Goal: Transaction & Acquisition: Purchase product/service

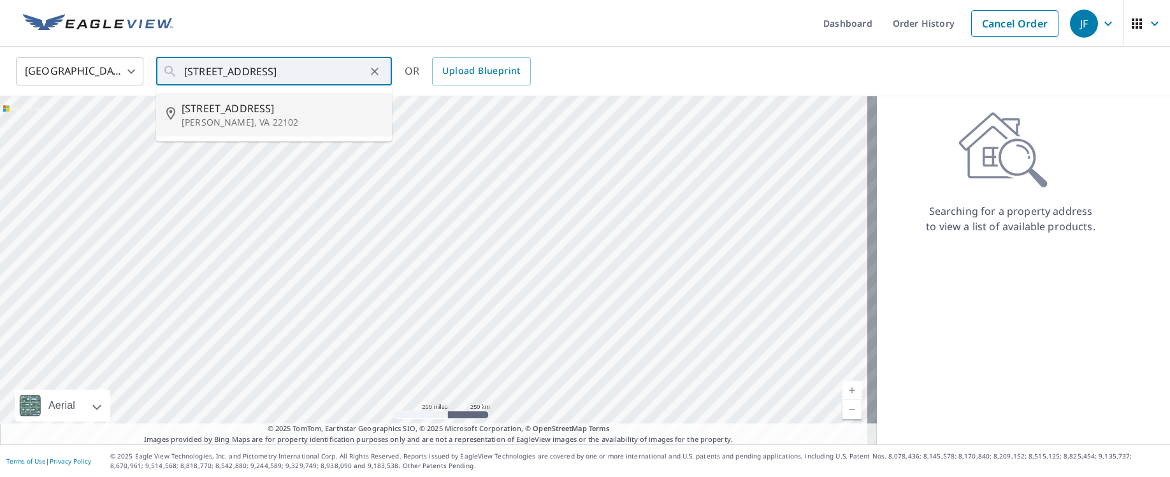
click at [203, 105] on span "[STREET_ADDRESS]" at bounding box center [282, 108] width 200 height 15
type input "[STREET_ADDRESS]"
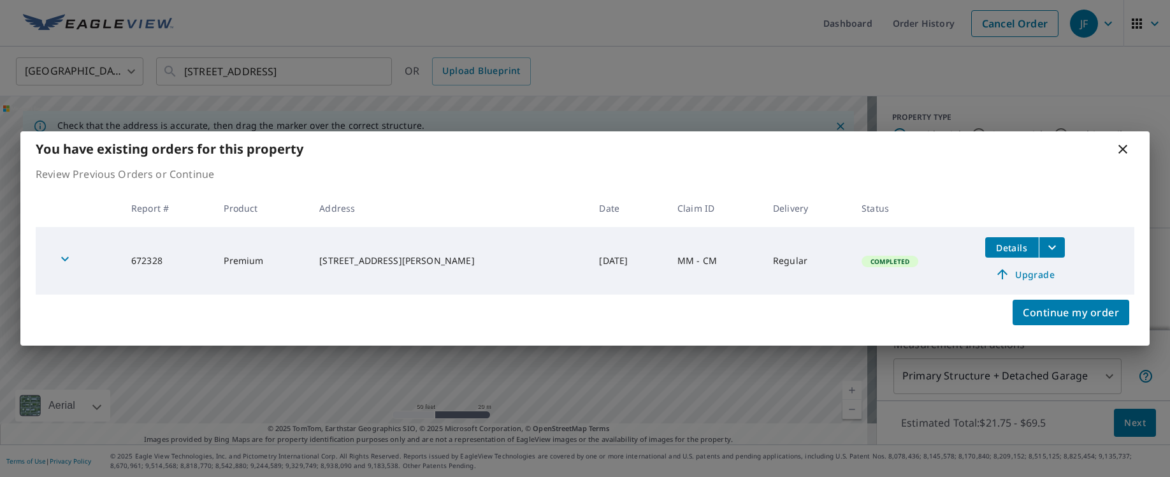
click at [593, 297] on div "Continue my order" at bounding box center [585, 320] width 1130 height 51
click at [1048, 244] on icon "filesDropdownBtn-672328" at bounding box center [1052, 247] width 15 height 15
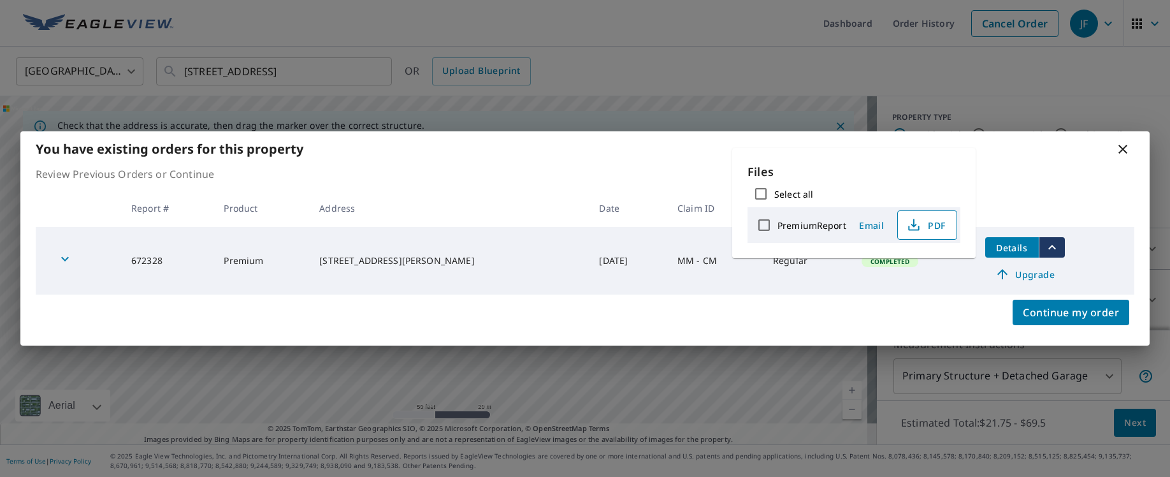
click at [927, 222] on span "PDF" at bounding box center [926, 224] width 41 height 15
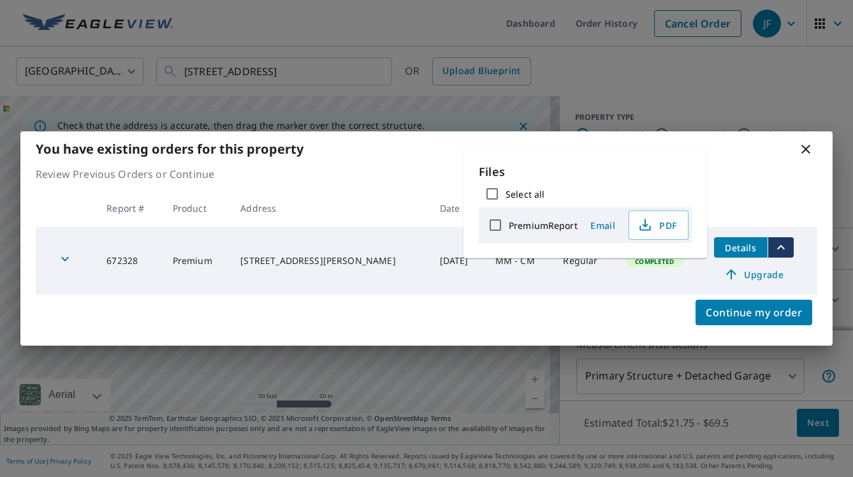
click at [801, 150] on icon at bounding box center [805, 149] width 15 height 15
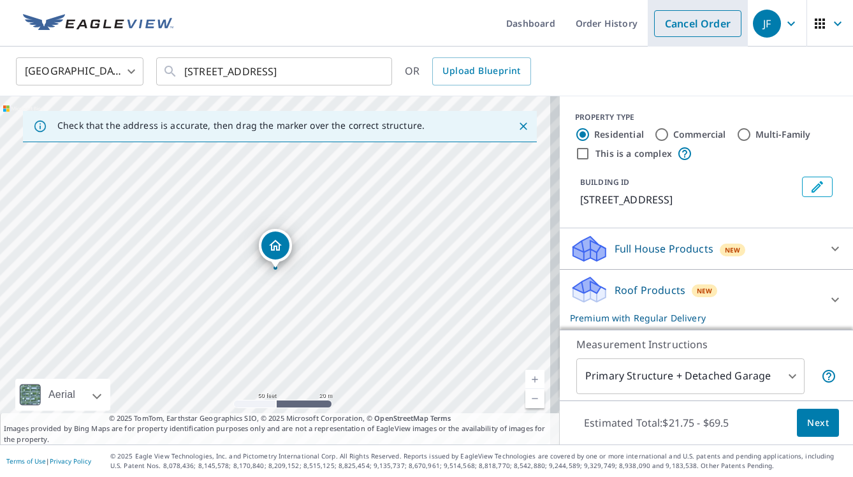
click at [681, 16] on link "Cancel Order" at bounding box center [697, 23] width 87 height 27
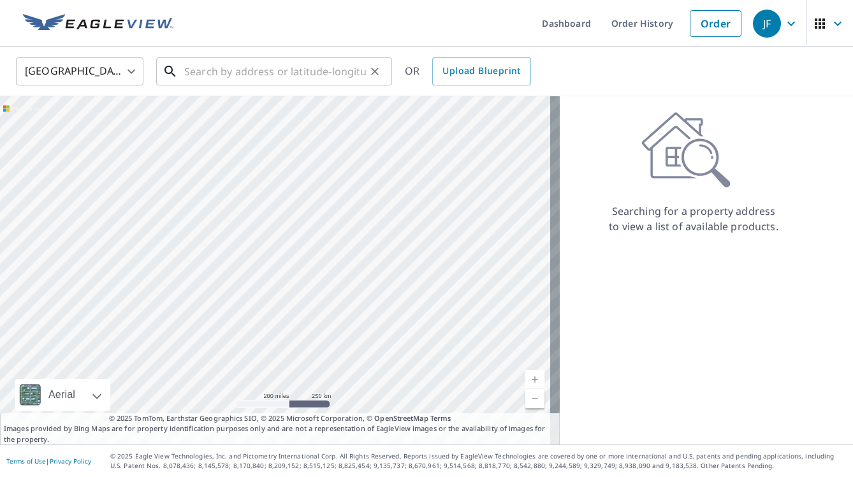
click at [280, 73] on input "text" at bounding box center [275, 72] width 182 height 36
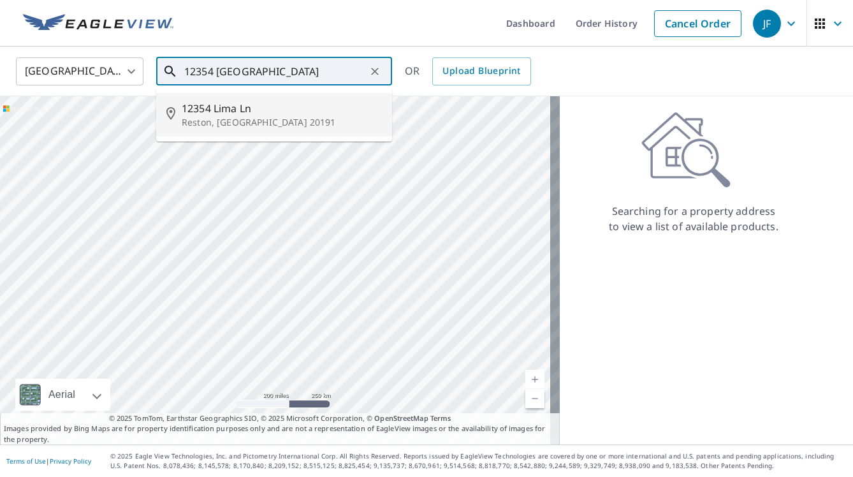
click at [244, 108] on span "12354 Lima Ln" at bounding box center [282, 108] width 200 height 15
type input "[STREET_ADDRESS]"
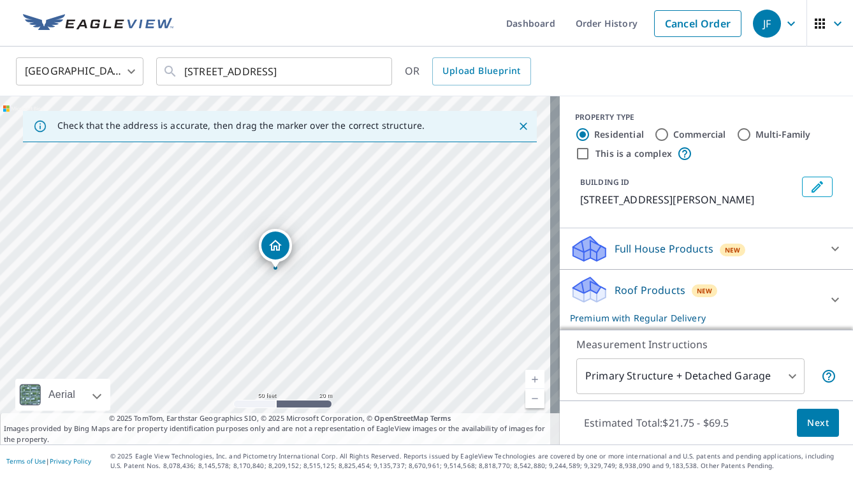
click at [617, 287] on p "Roof Products" at bounding box center [650, 289] width 71 height 15
click at [807, 421] on span "Next" at bounding box center [818, 423] width 22 height 16
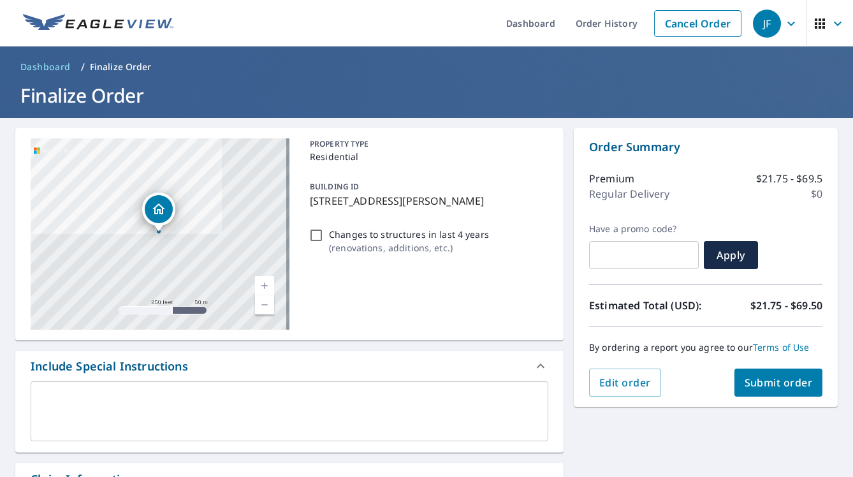
click at [314, 234] on input "Changes to structures in last 4 years ( renovations, additions, etc. )" at bounding box center [316, 235] width 15 height 15
checkbox input "true"
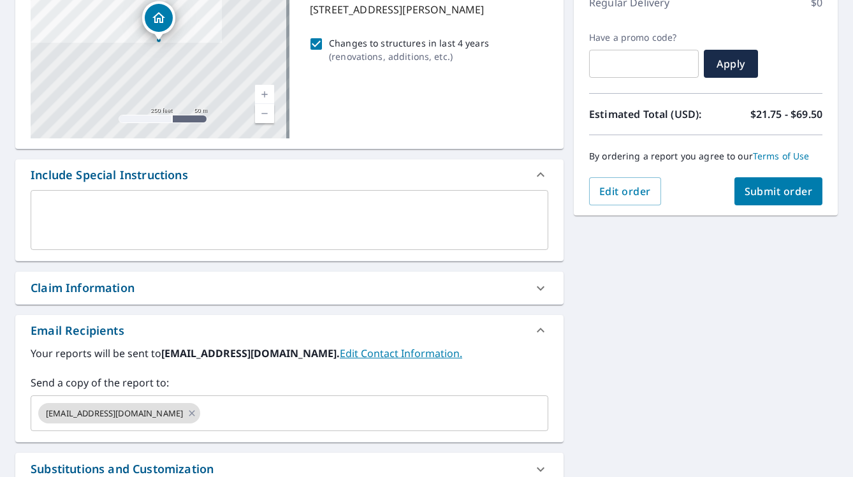
click at [117, 280] on div "Claim Information" at bounding box center [83, 287] width 104 height 17
checkbox input "true"
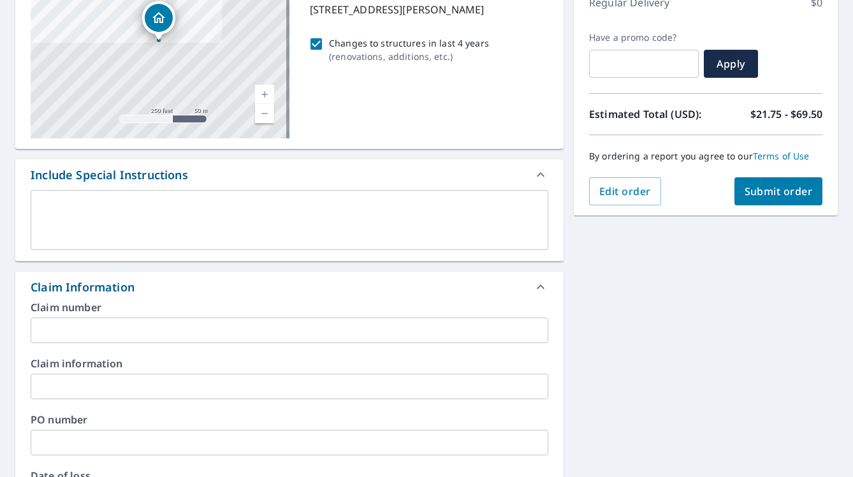
click at [87, 328] on input "text" at bounding box center [290, 329] width 518 height 25
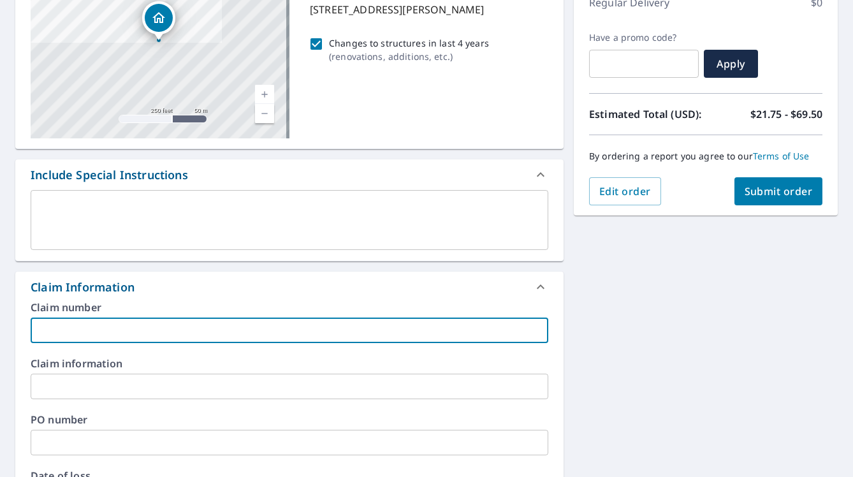
type input "R"
checkbox input "true"
type input "Ro"
checkbox input "true"
type input "[PERSON_NAME]"
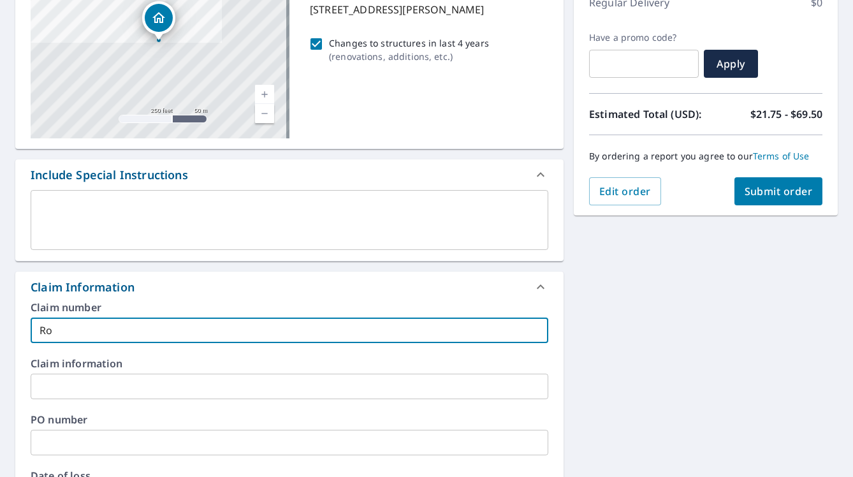
checkbox input "true"
type input "[PERSON_NAME]"
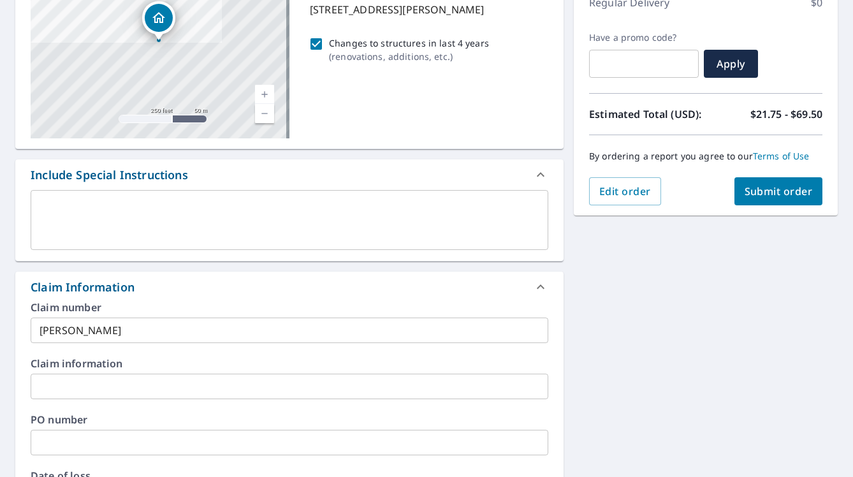
click at [175, 296] on div "Claim Information" at bounding box center [289, 287] width 548 height 31
checkbox input "true"
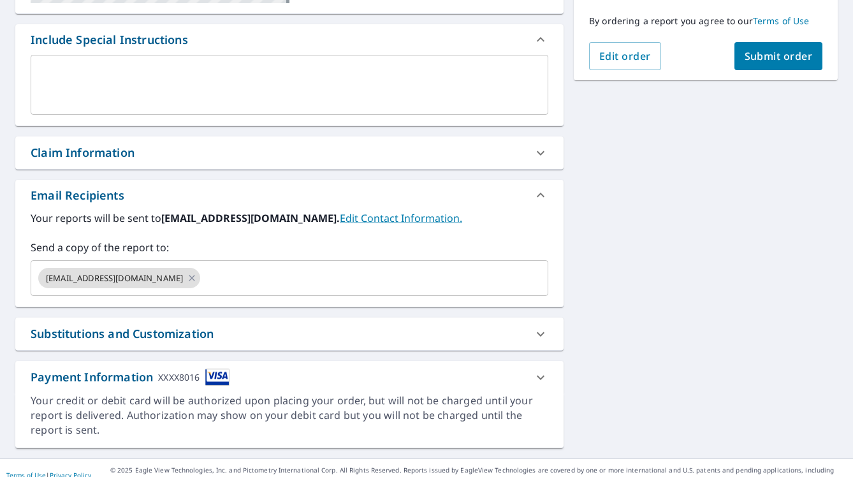
scroll to position [338, 0]
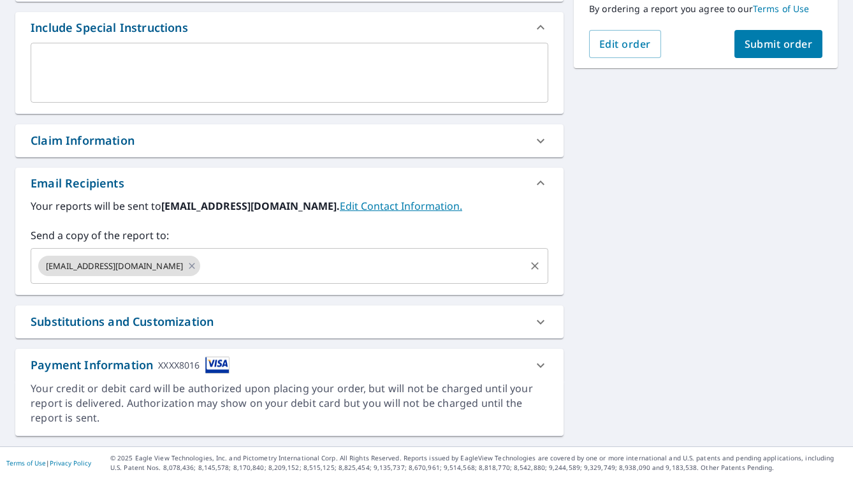
click at [202, 262] on input "text" at bounding box center [362, 266] width 321 height 24
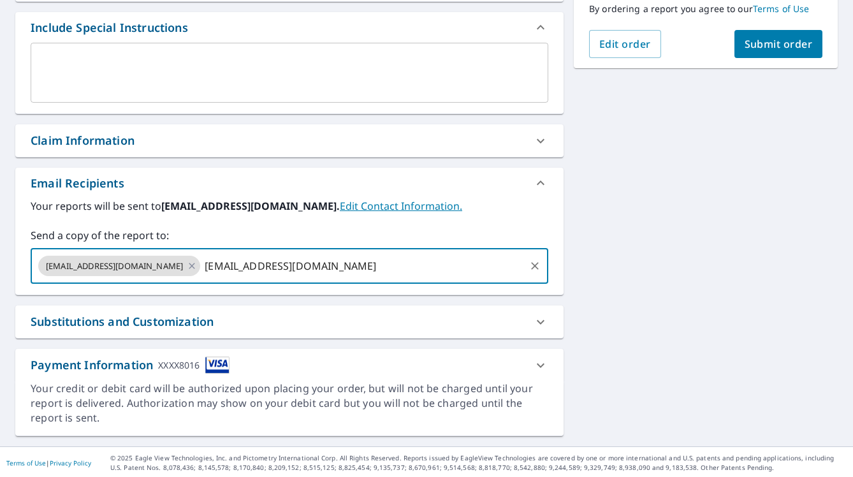
type input "[EMAIL_ADDRESS][DOMAIN_NAME]"
click at [759, 204] on div "[STREET_ADDRESS] A standard road map Aerial A detailed look from above Labels L…" at bounding box center [426, 112] width 853 height 667
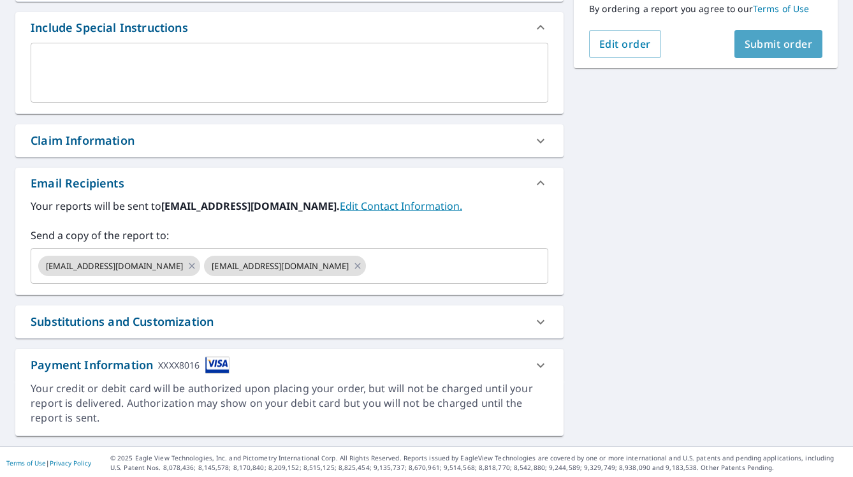
click at [776, 50] on button "Submit order" at bounding box center [778, 44] width 89 height 28
checkbox input "true"
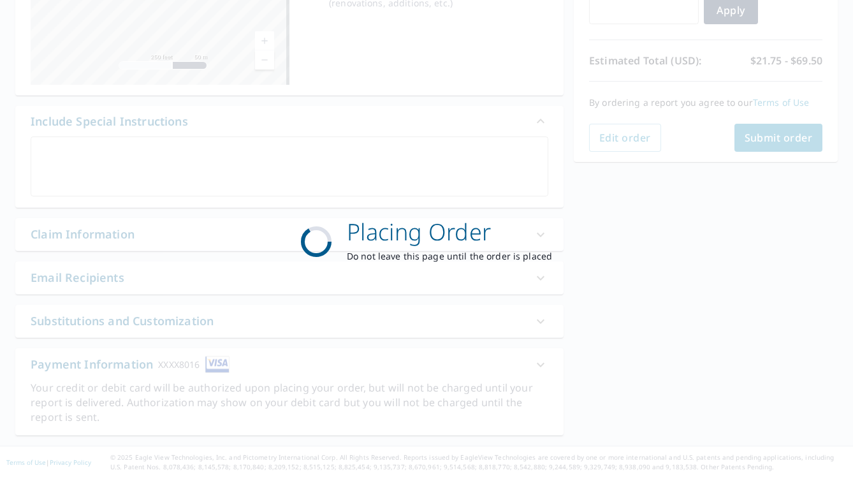
scroll to position [244, 0]
